Goal: Communication & Community: Answer question/provide support

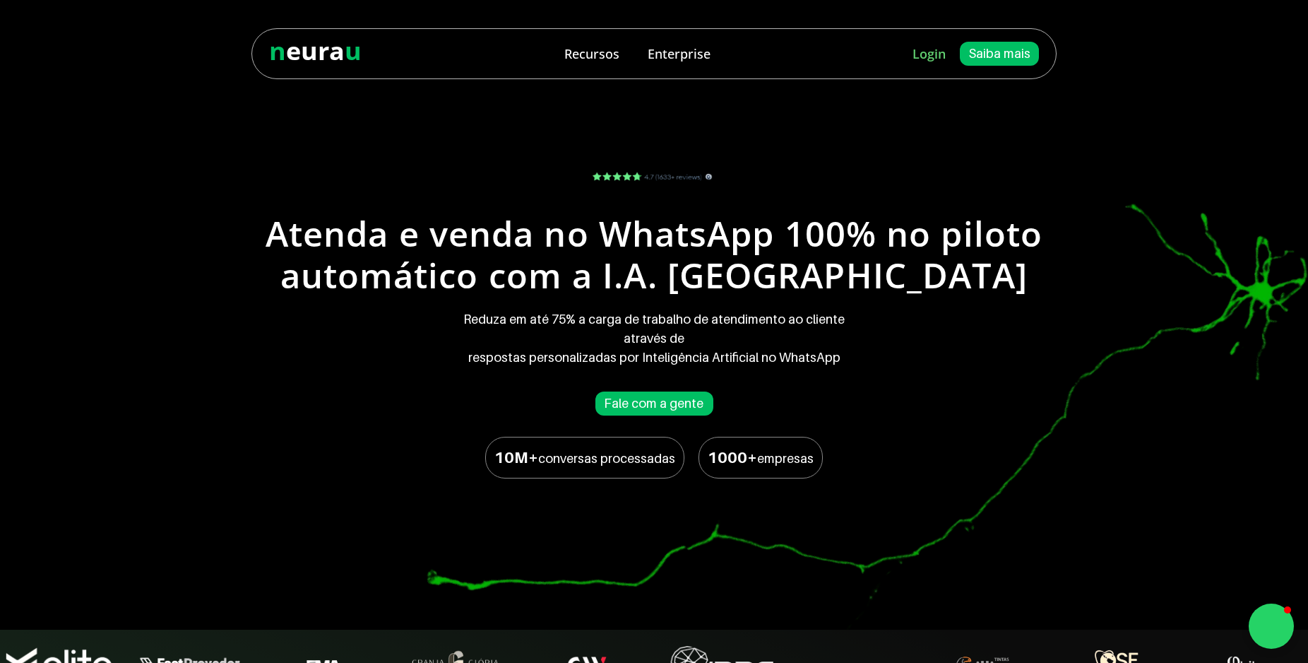
click at [933, 57] on link "Login" at bounding box center [929, 53] width 33 height 17
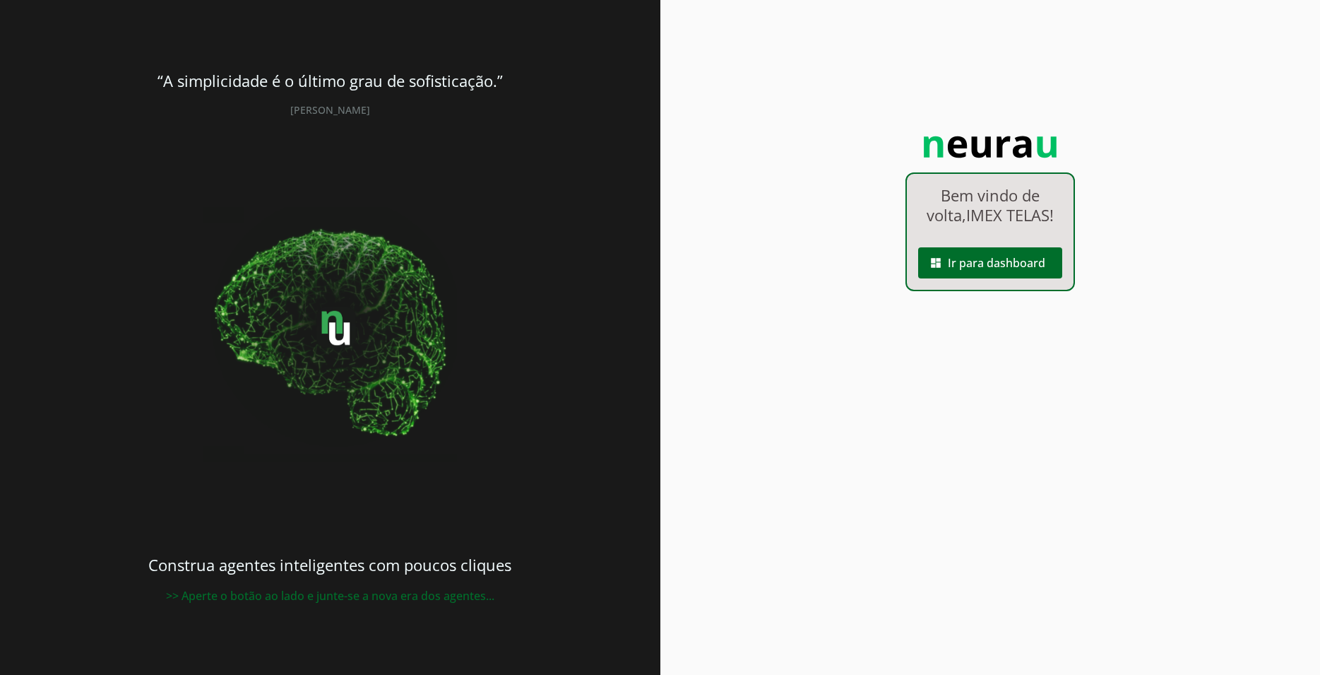
click at [1002, 280] on div "Bem vindo de volta, IMEX TELAS ! dashboard Ir para dashboard" at bounding box center [990, 231] width 170 height 119
click at [1001, 266] on span at bounding box center [990, 263] width 144 height 34
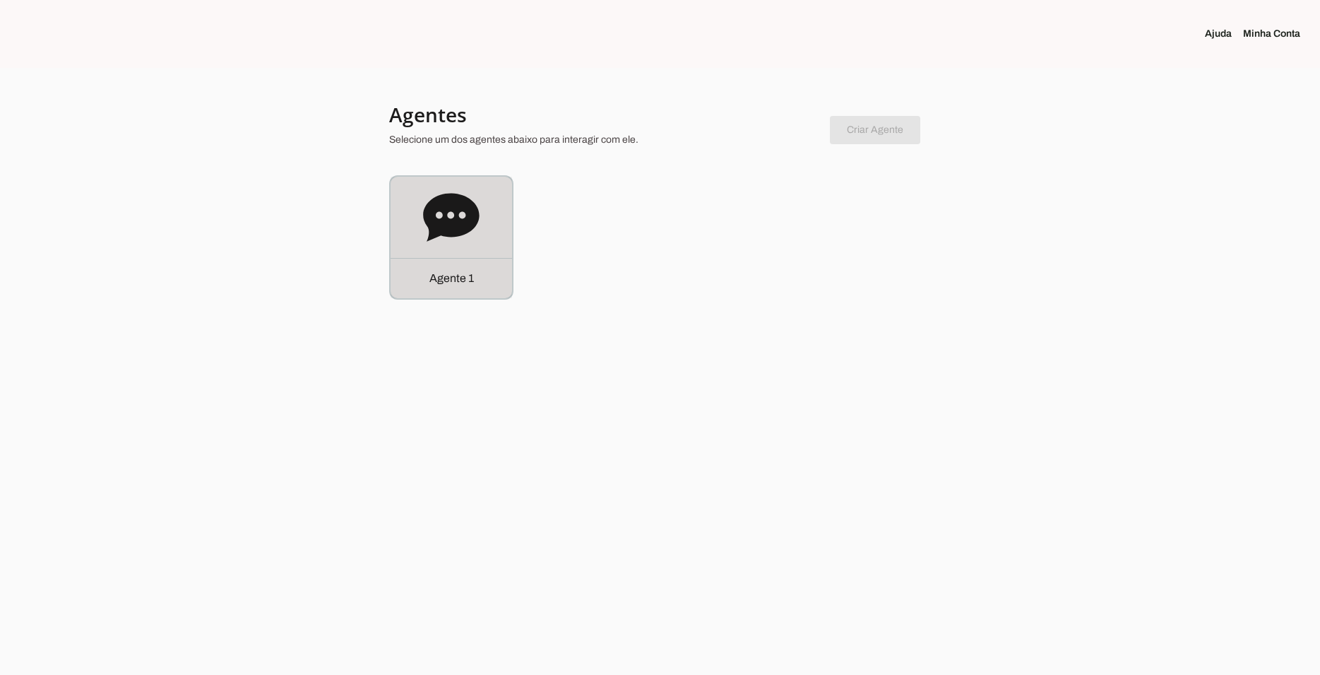
click at [464, 201] on icon at bounding box center [451, 217] width 56 height 48
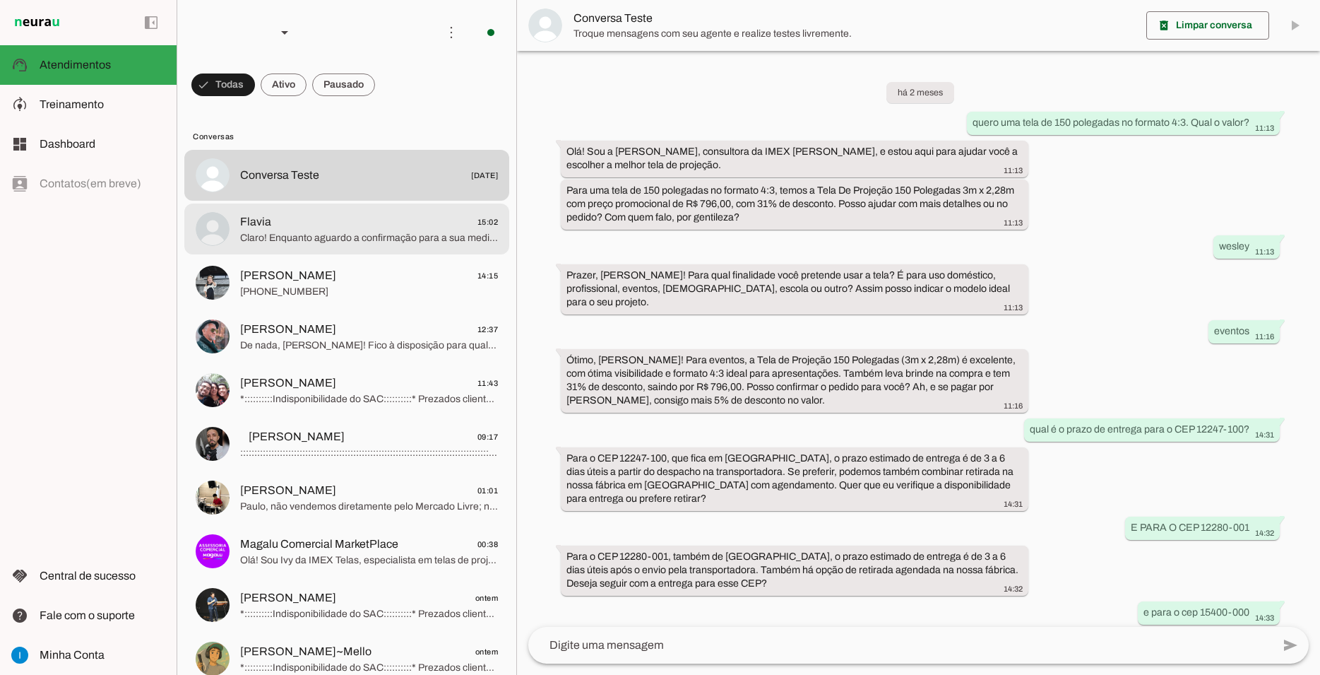
scroll to position [644, 0]
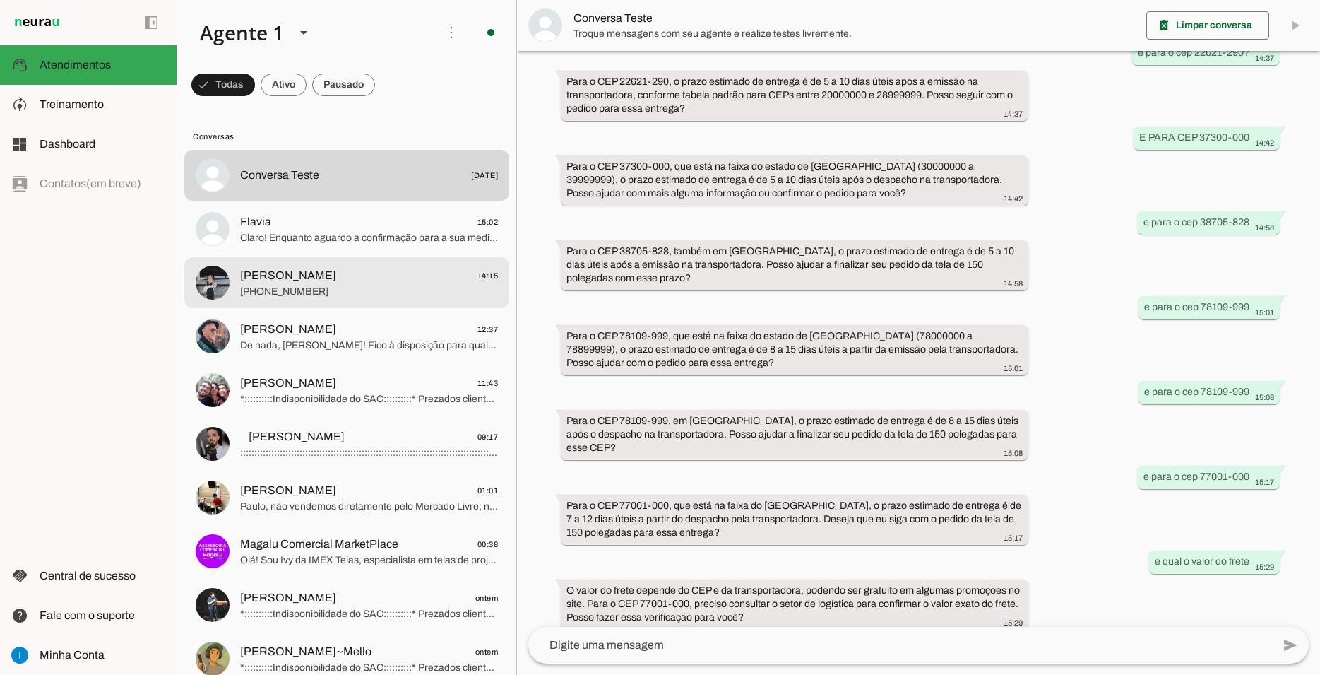
click at [382, 267] on span "[PERSON_NAME] 14:15" at bounding box center [369, 276] width 258 height 18
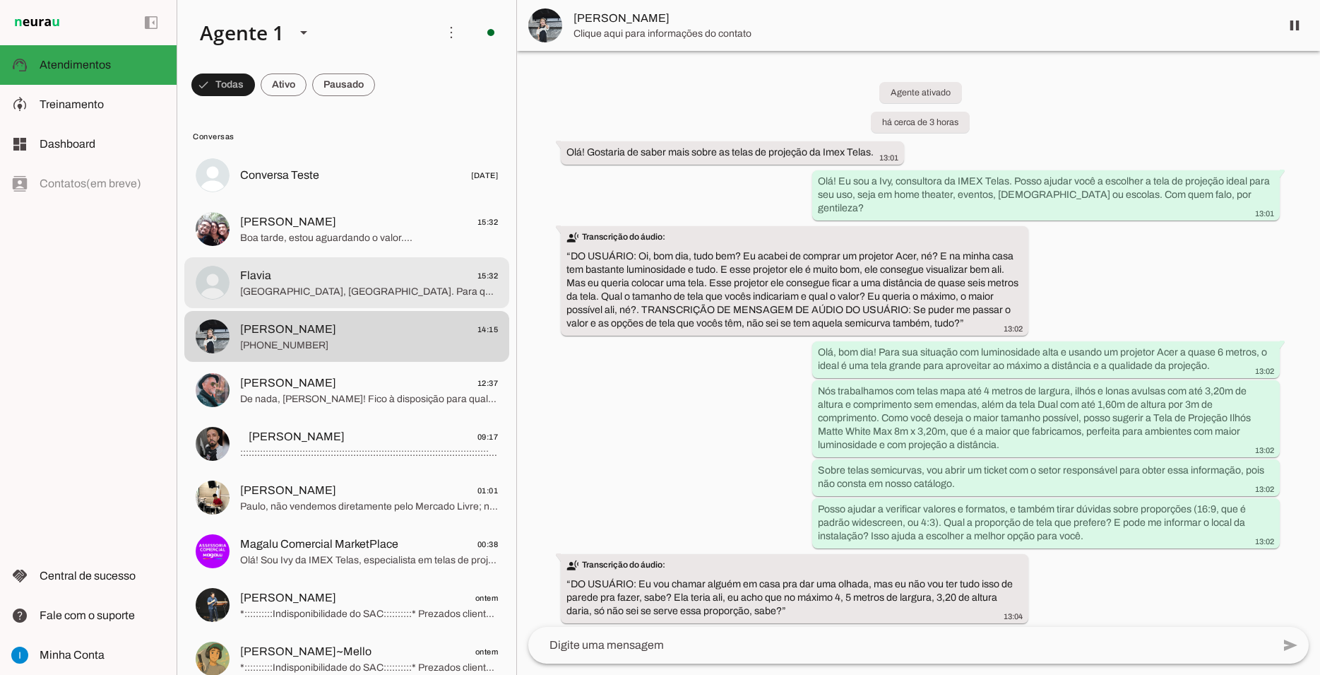
click at [374, 267] on span "Flavia 15:32" at bounding box center [369, 276] width 258 height 18
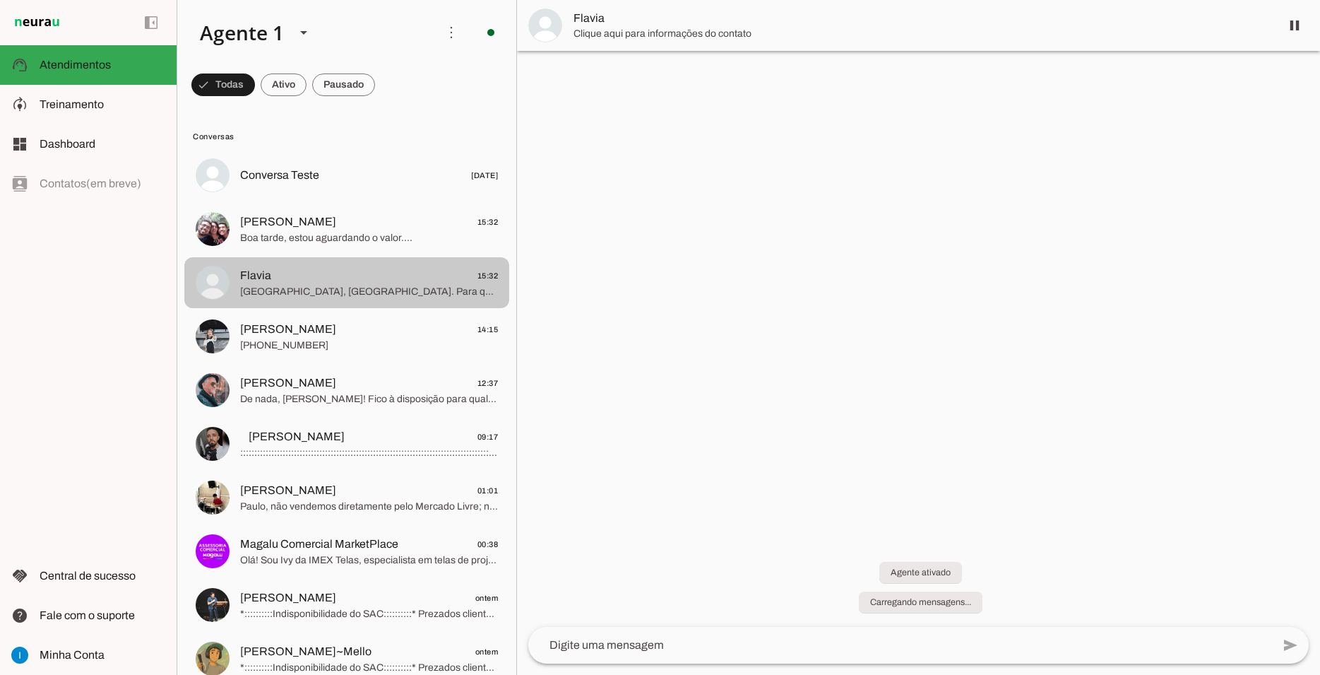
scroll to position [995, 0]
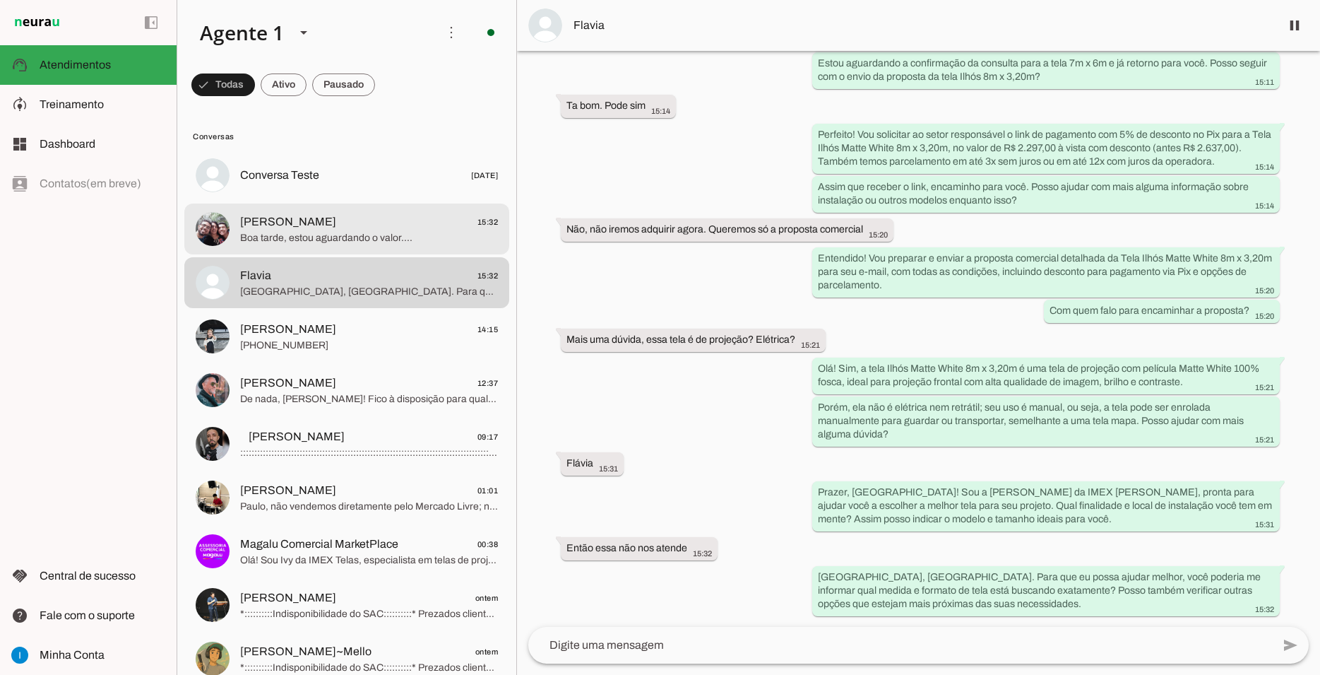
click at [385, 201] on md-item "[PERSON_NAME] 15:32 Boa tarde, estou aguardando o valor...." at bounding box center [346, 175] width 325 height 51
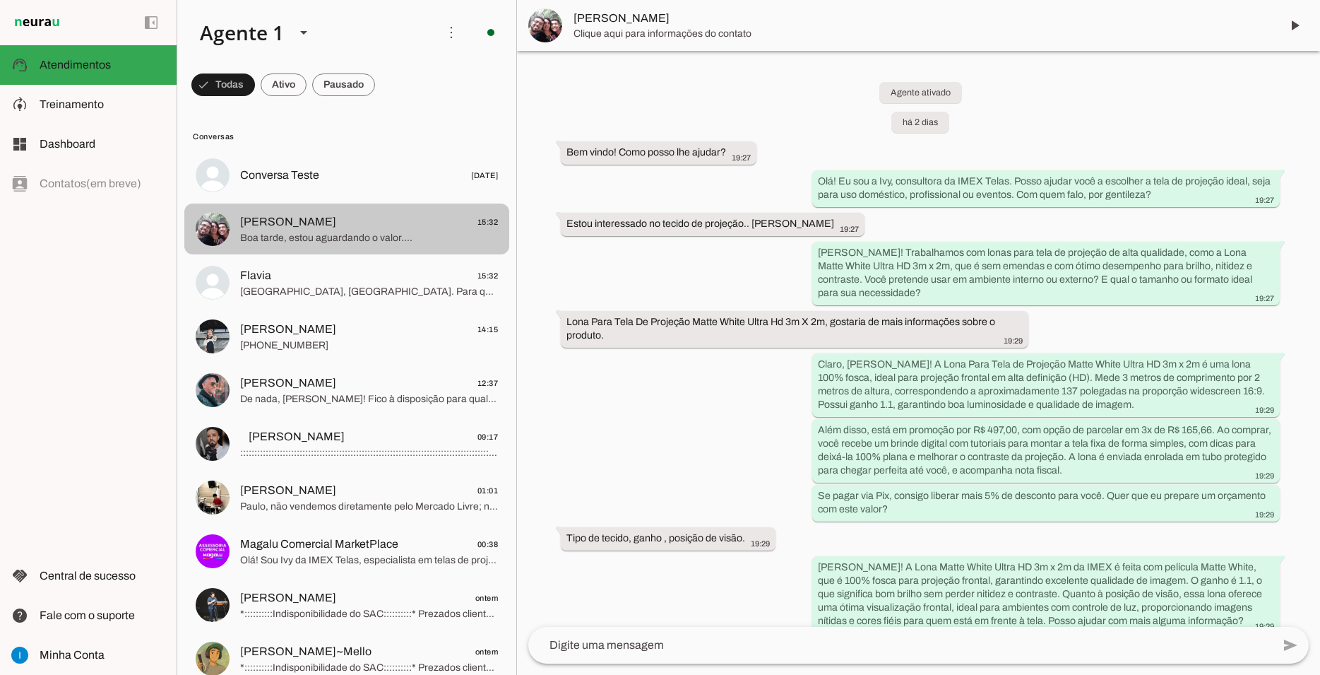
scroll to position [3695, 0]
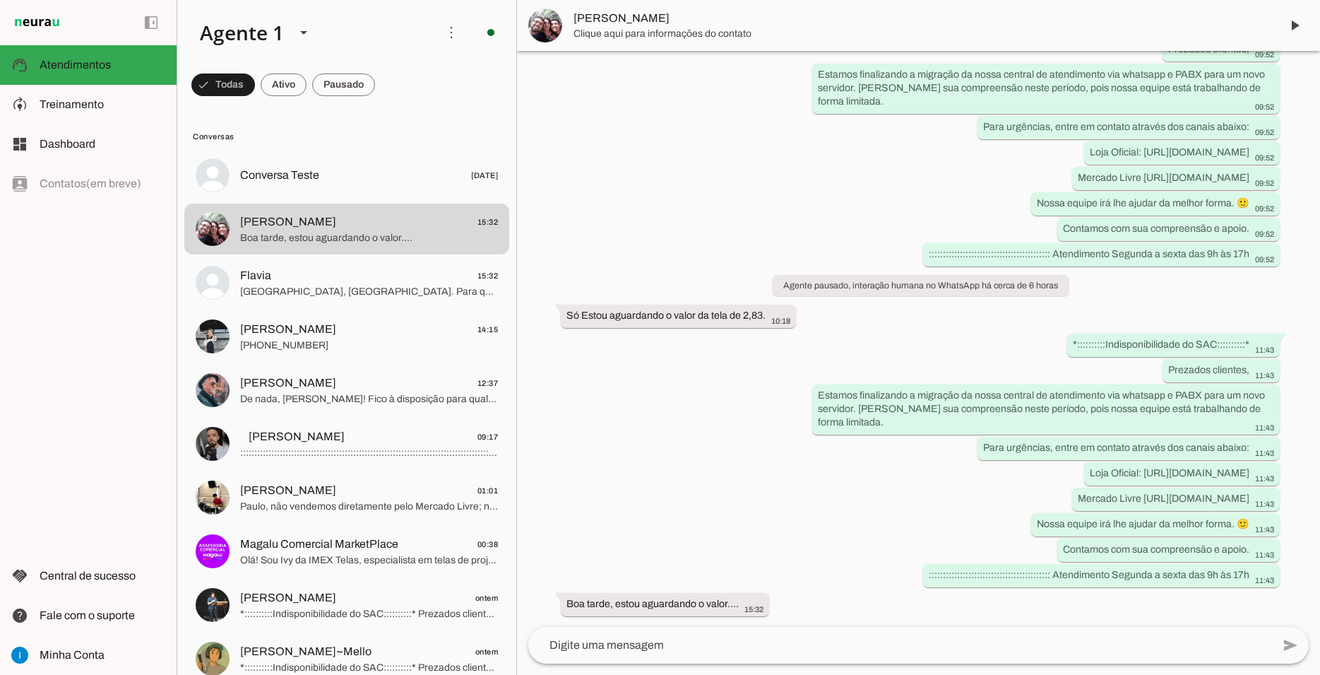
click at [793, 649] on textarea at bounding box center [900, 644] width 744 height 17
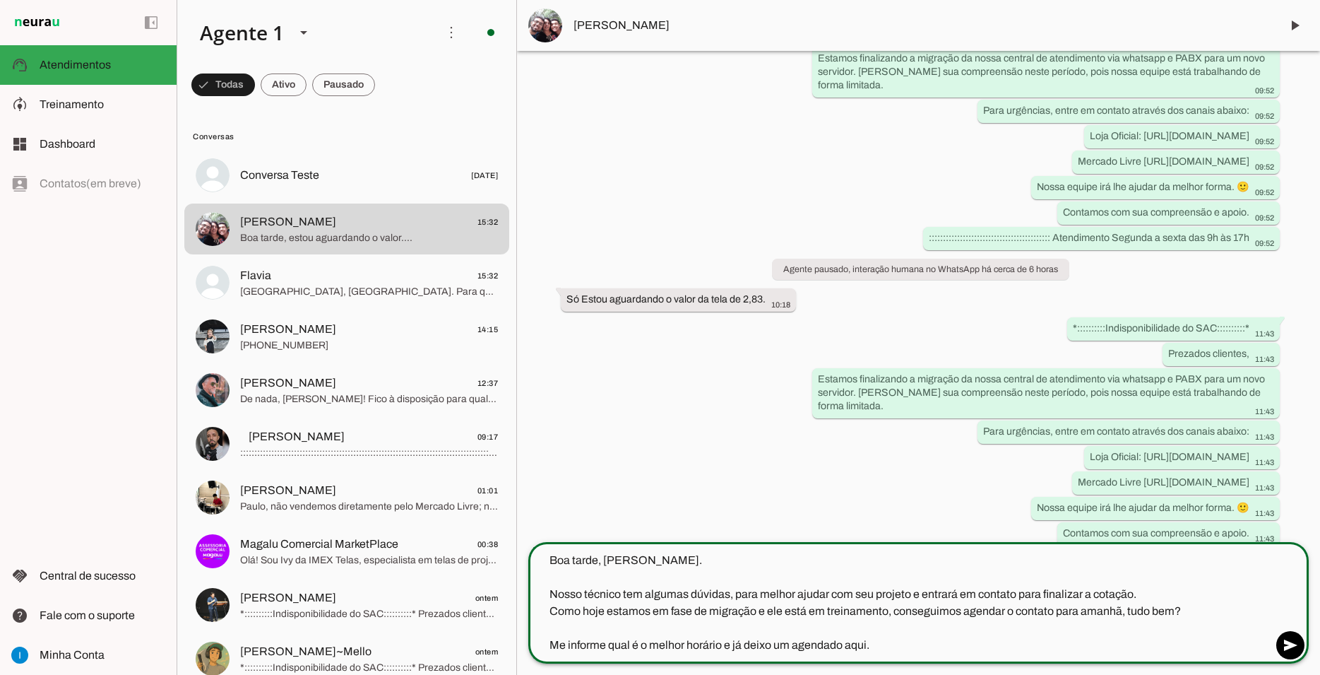
drag, startPoint x: 886, startPoint y: 644, endPoint x: 386, endPoint y: 498, distance: 521.7
click at [528, 552] on textarea "Boa tarde, [PERSON_NAME]. Nosso técnico tem algumas dúvidas, para melhor ajudar…" at bounding box center [900, 603] width 744 height 102
type textarea "Boa tarde, [PERSON_NAME]. Nosso técnico tem algumas dúvidas, para melhor ajudar…"
type md-outlined-text-field "Boa tarde, [PERSON_NAME]. Nosso técnico tem algumas dúvidas, para melhor ajudar…"
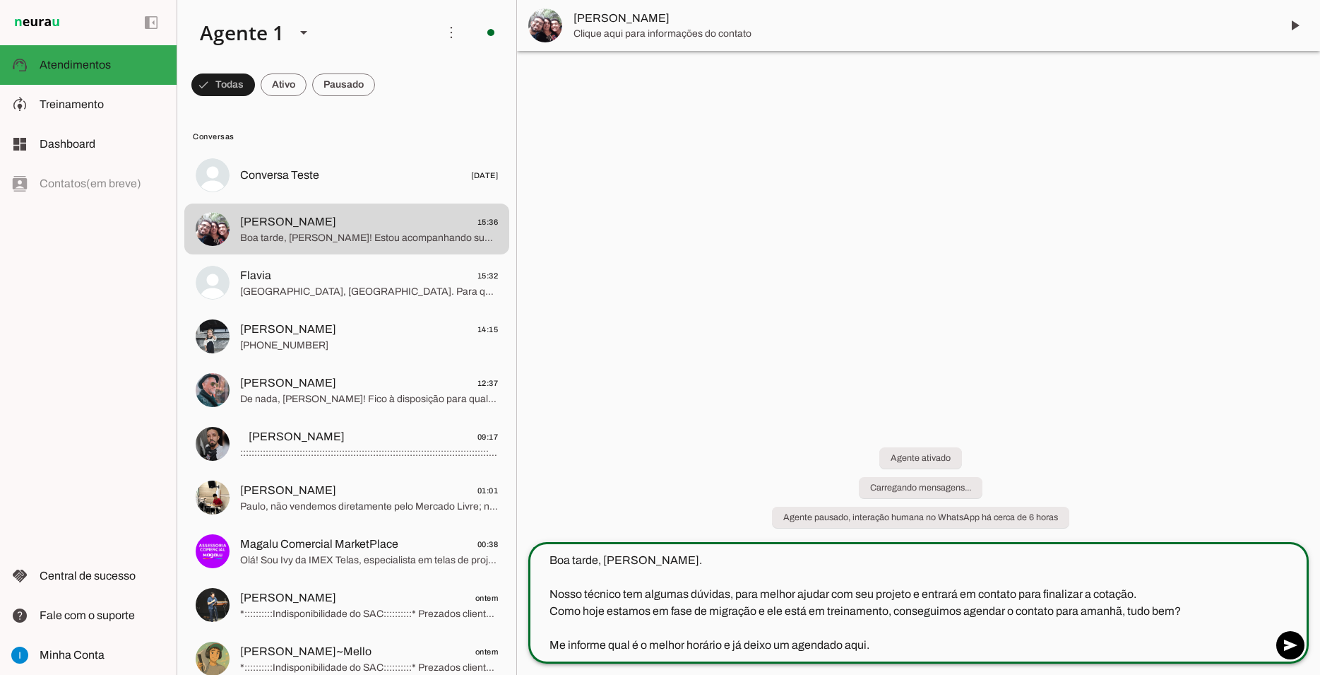
scroll to position [0, 0]
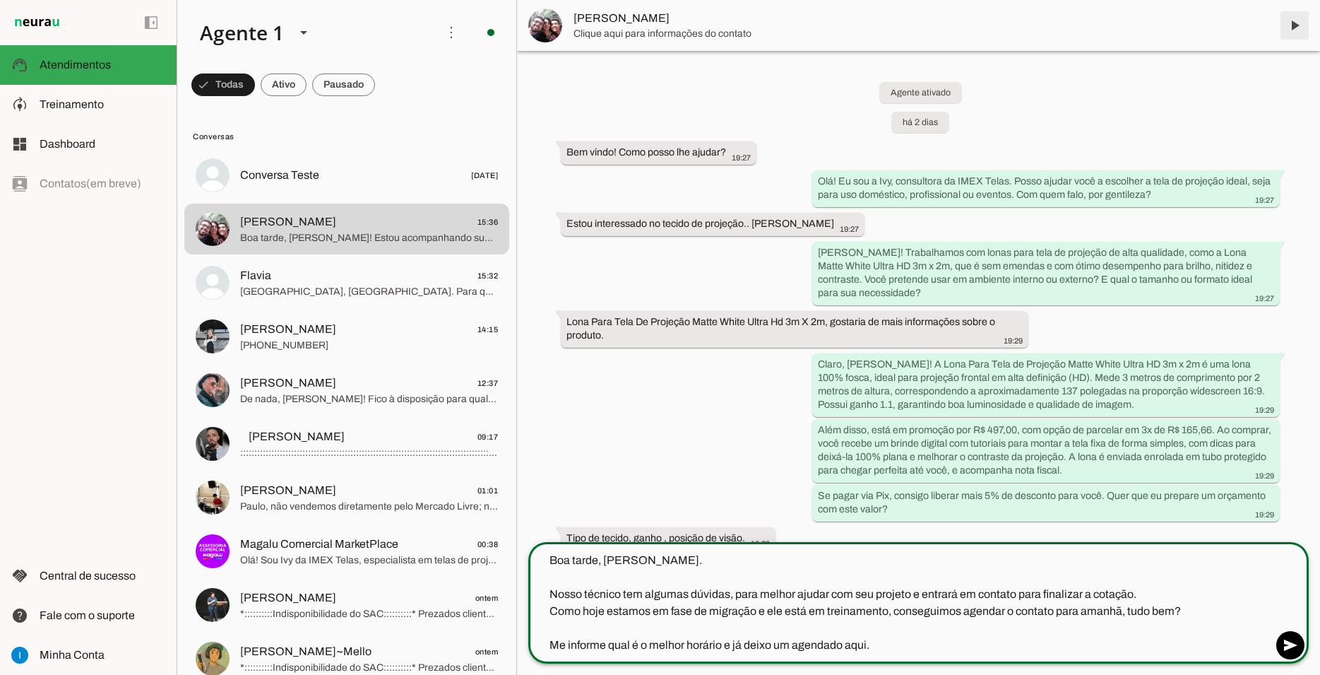
click at [1300, 17] on span at bounding box center [1295, 25] width 34 height 34
drag, startPoint x: 919, startPoint y: 644, endPoint x: 388, endPoint y: 537, distance: 541.9
click at [528, 552] on textarea "Boa tarde, [PERSON_NAME]. Nosso técnico tem algumas dúvidas, para melhor ajudar…" at bounding box center [900, 603] width 744 height 102
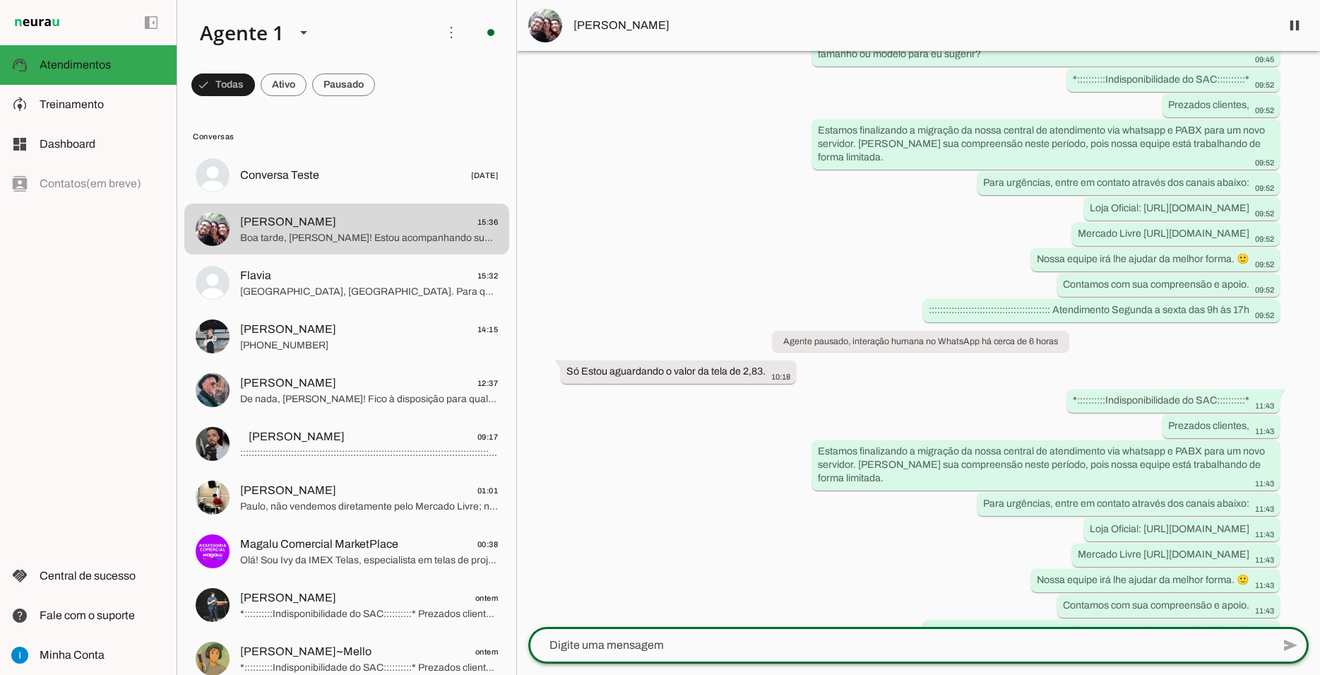
scroll to position [3849, 0]
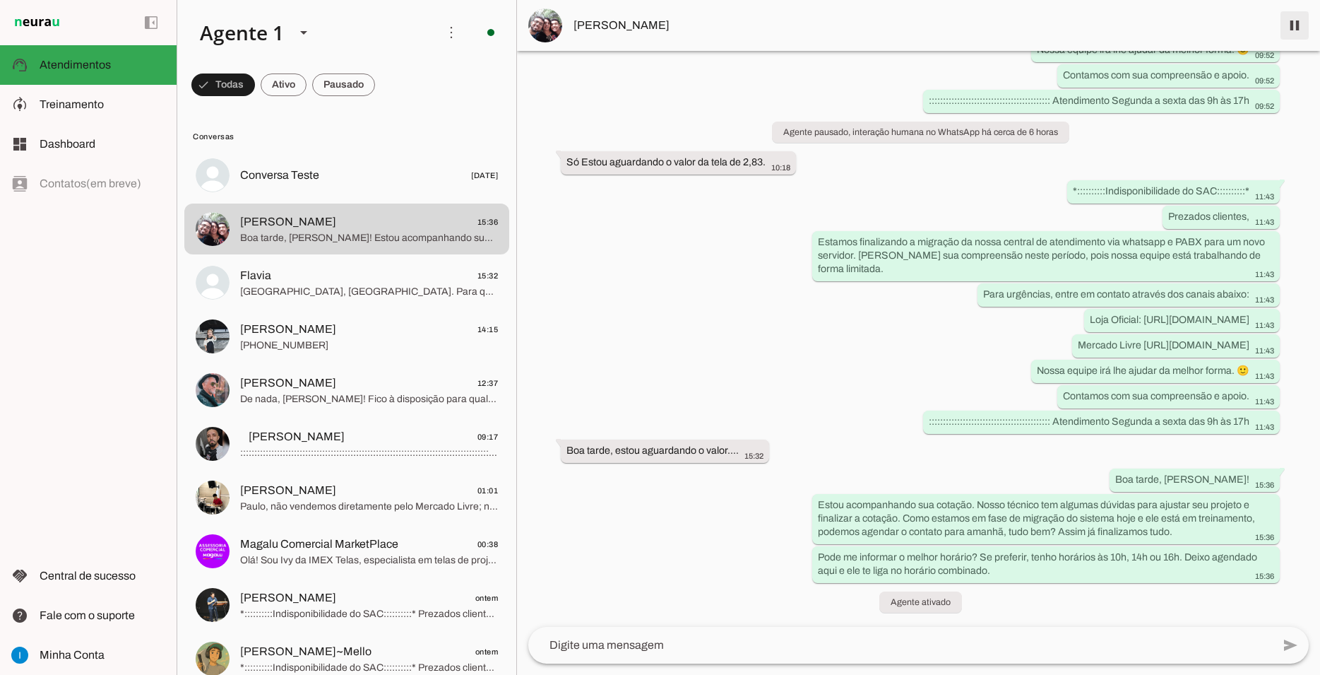
click at [1287, 18] on span at bounding box center [1295, 25] width 34 height 34
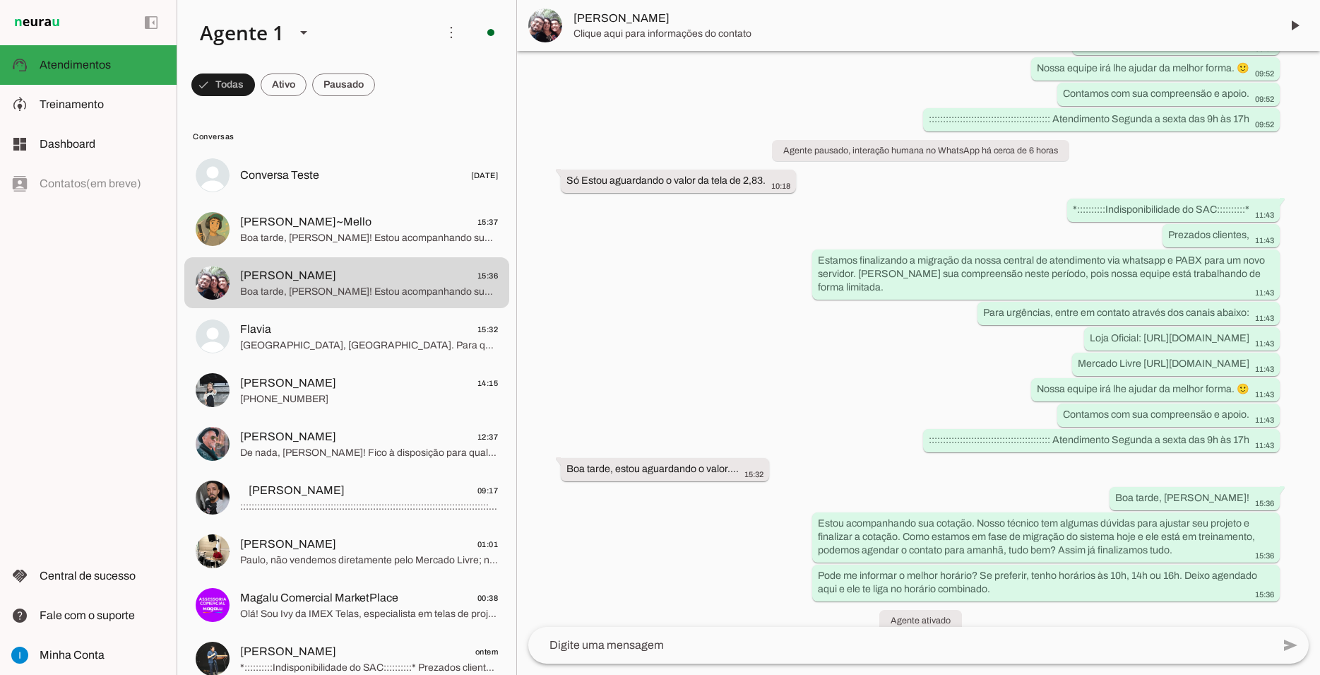
scroll to position [0, 0]
